Goal: Check status: Check status

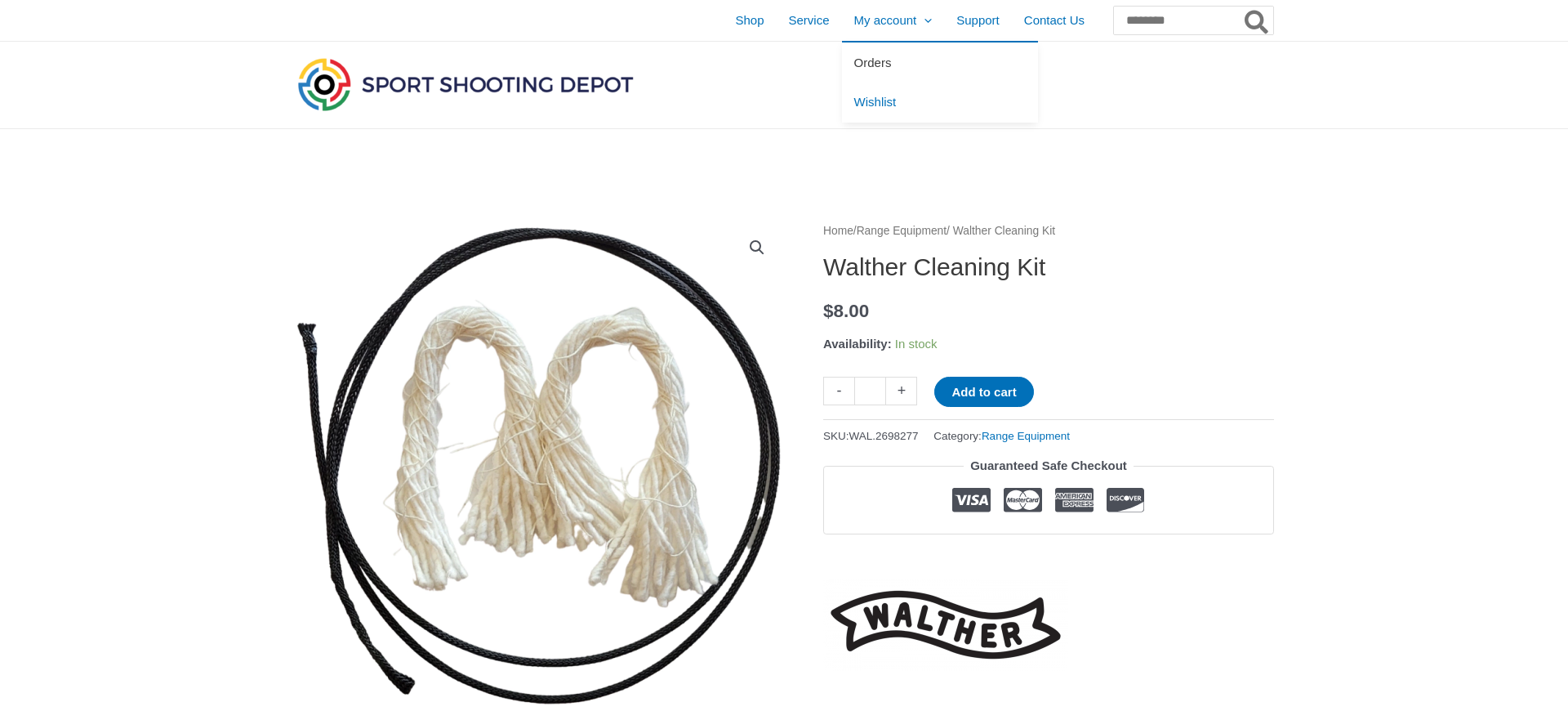
click at [854, 57] on span "Orders" at bounding box center [873, 62] width 38 height 14
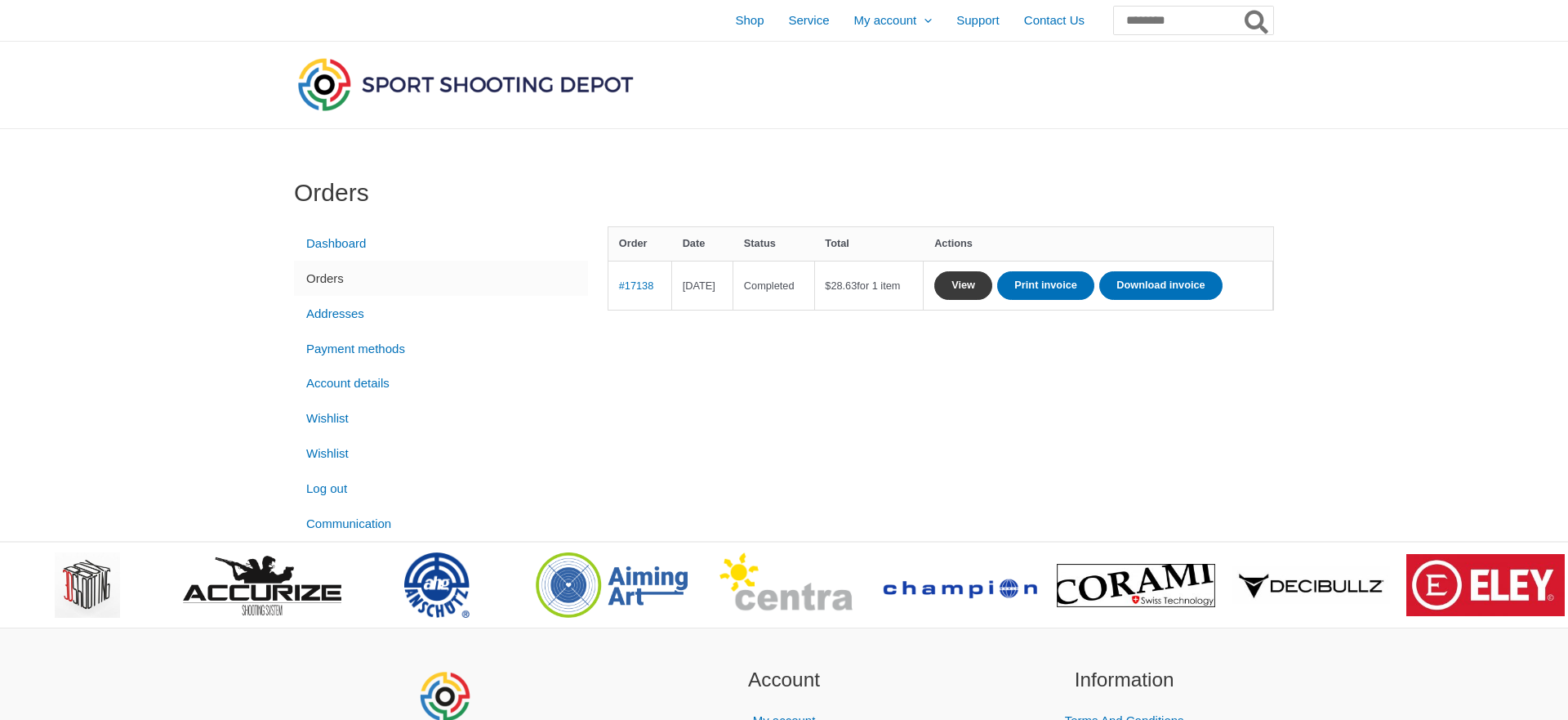
click at [992, 276] on link "View" at bounding box center [963, 286] width 58 height 29
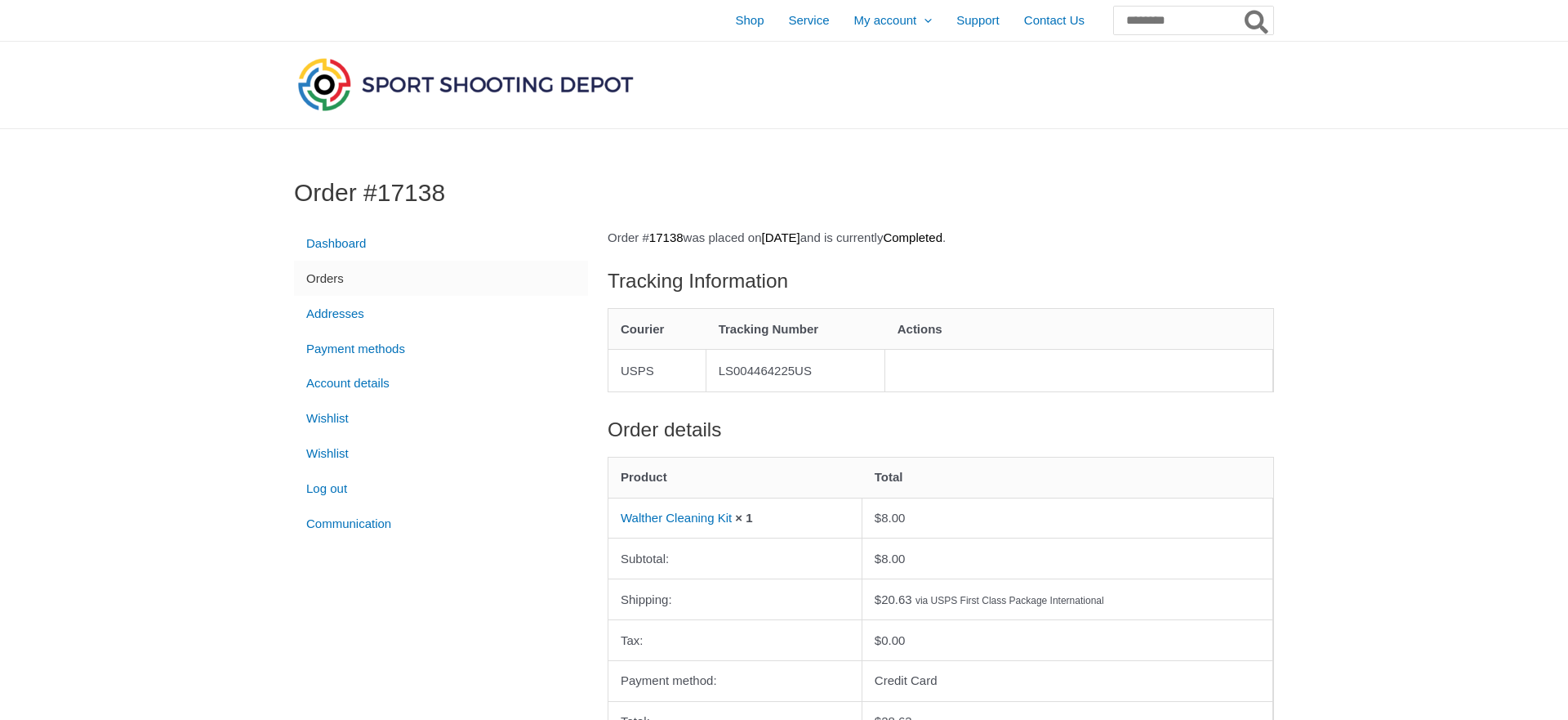
drag, startPoint x: 722, startPoint y: 368, endPoint x: 825, endPoint y: 369, distance: 103.0
click at [825, 369] on td "LS004464225US" at bounding box center [795, 369] width 179 height 42
copy td "LS004464225US"
